Goal: Transaction & Acquisition: Purchase product/service

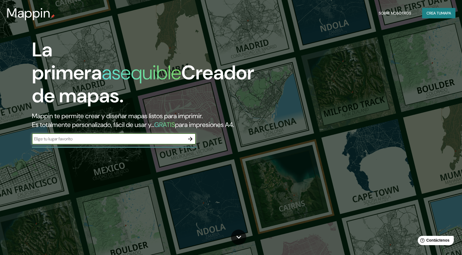
click at [164, 136] on input "text" at bounding box center [108, 139] width 153 height 6
click at [442, 12] on font "mapa" at bounding box center [446, 13] width 10 height 5
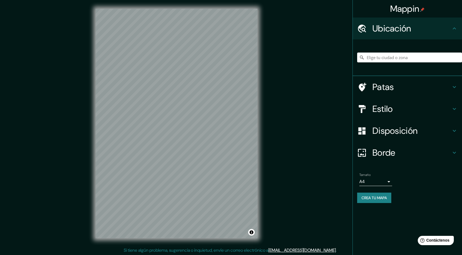
click at [295, 104] on div "Mappin Ubicación Patas Estilo Disposición Borde Elige un borde. Consejo : puede…" at bounding box center [231, 127] width 462 height 255
click at [367, 179] on body "Mappin Ubicación Patas Estilo Disposición Borde Elige un borde. Consejo : puede…" at bounding box center [231, 127] width 462 height 255
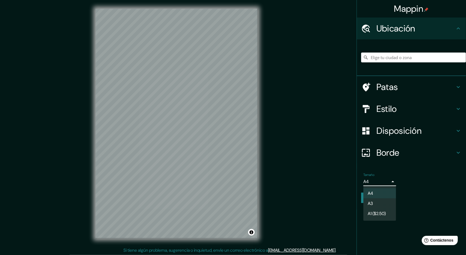
click at [368, 204] on li "A3" at bounding box center [380, 203] width 33 height 10
type input "a4"
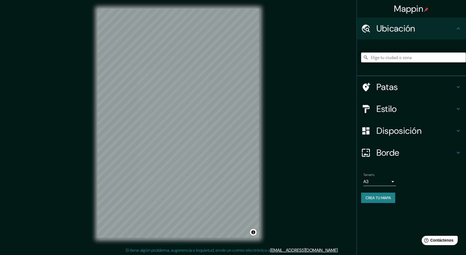
click at [390, 181] on body "Mappin Ubicación Patas Estilo Disposición Borde Elige un borde. Consejo : puede…" at bounding box center [233, 127] width 466 height 255
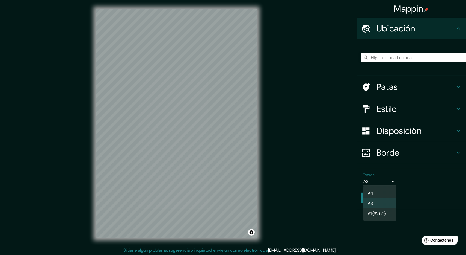
click at [393, 182] on div at bounding box center [233, 127] width 466 height 255
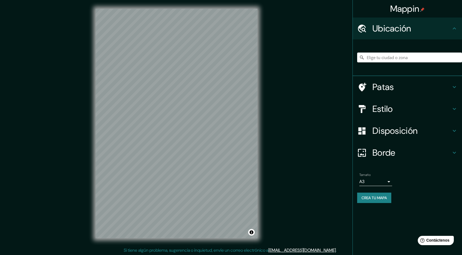
click at [414, 83] on h4 "Patas" at bounding box center [412, 86] width 79 height 11
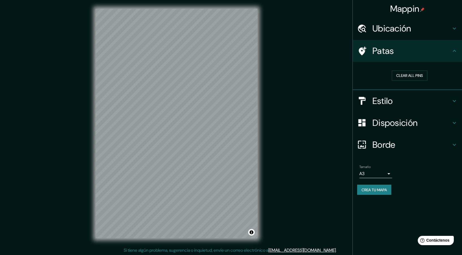
click at [411, 106] on div "Estilo" at bounding box center [407, 101] width 109 height 22
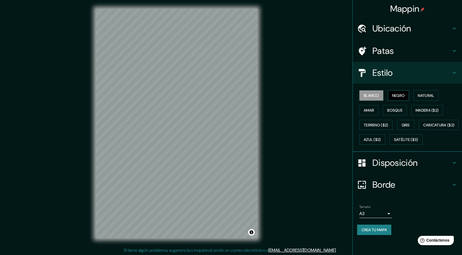
click at [398, 93] on font "Negro" at bounding box center [398, 95] width 13 height 5
click at [397, 108] on font "Bosque" at bounding box center [394, 110] width 15 height 5
click at [384, 114] on button "Bosque" at bounding box center [395, 110] width 24 height 10
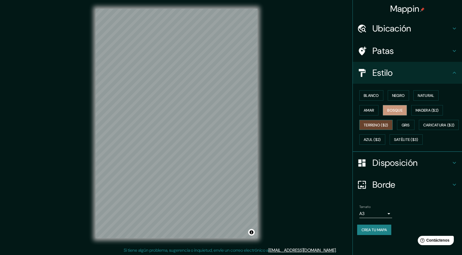
click at [378, 122] on font "Terreno ($2)" at bounding box center [376, 124] width 25 height 5
click at [375, 113] on button "Amar" at bounding box center [369, 110] width 19 height 10
click at [407, 110] on button "Bosque" at bounding box center [395, 110] width 24 height 10
click at [431, 98] on font "Natural" at bounding box center [426, 95] width 16 height 5
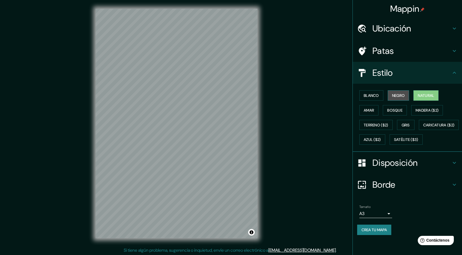
click at [405, 96] on font "Negro" at bounding box center [398, 95] width 13 height 5
click at [376, 94] on font "Blanco" at bounding box center [371, 95] width 15 height 5
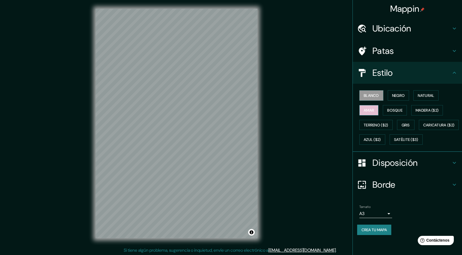
click at [368, 110] on font "Amar" at bounding box center [369, 110] width 10 height 5
click at [407, 92] on button "Negro" at bounding box center [399, 95] width 22 height 10
click at [425, 173] on div "Disposición" at bounding box center [407, 163] width 109 height 22
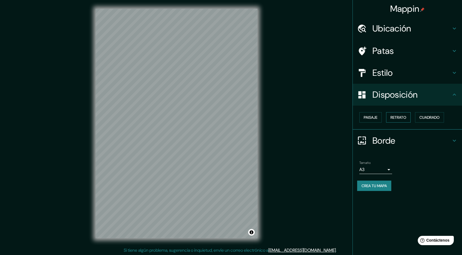
click at [404, 117] on font "Retrato" at bounding box center [399, 117] width 16 height 5
click at [425, 116] on font "Cuadrado" at bounding box center [430, 117] width 20 height 5
